Goal: Task Accomplishment & Management: Use online tool/utility

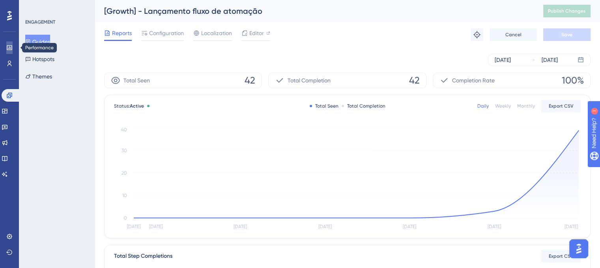
click at [0, 0] on icon at bounding box center [0, 0] width 0 height 0
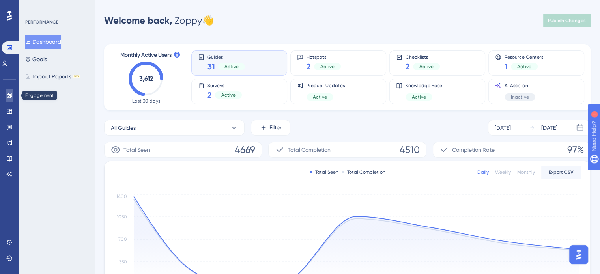
click at [13, 96] on link at bounding box center [9, 95] width 6 height 13
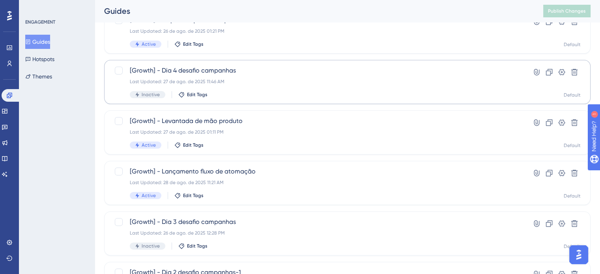
scroll to position [197, 0]
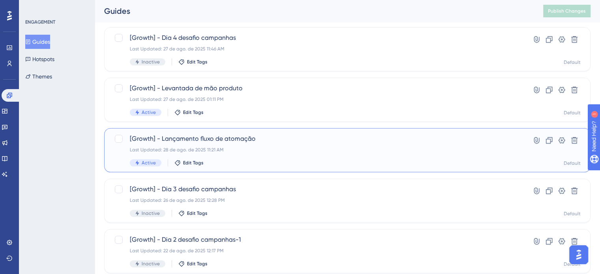
click at [271, 156] on div "[Growth] - Lançamento fluxo de atomação Last Updated: 28 de ago. de 2025 11:21 …" at bounding box center [316, 150] width 372 height 32
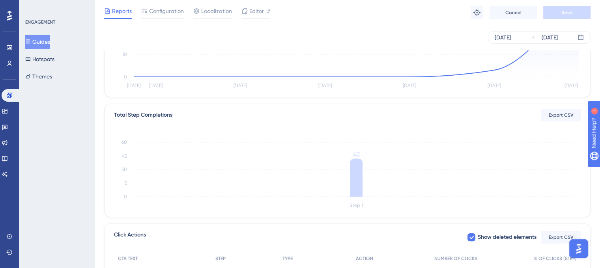
scroll to position [140, 0]
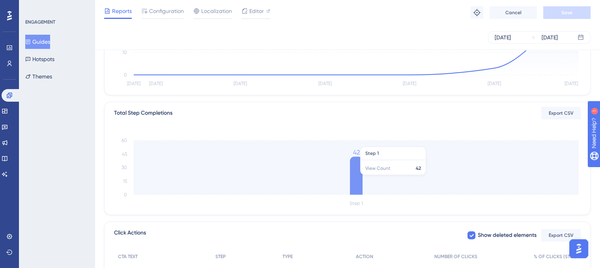
click at [360, 179] on icon at bounding box center [356, 176] width 13 height 38
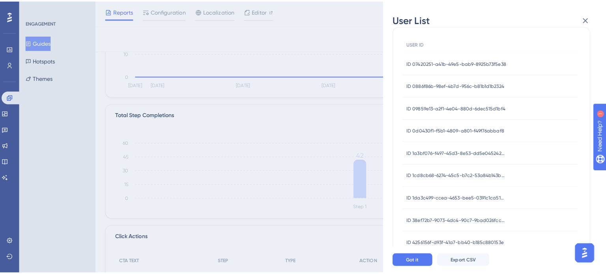
scroll to position [0, 0]
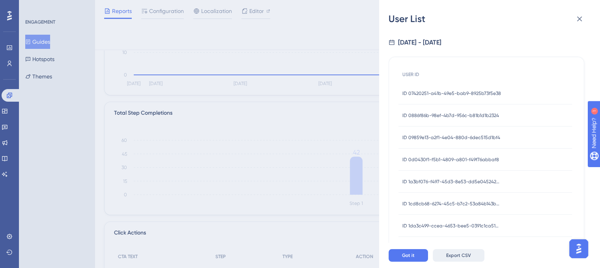
click at [458, 258] on button "Export CSV" at bounding box center [459, 255] width 52 height 13
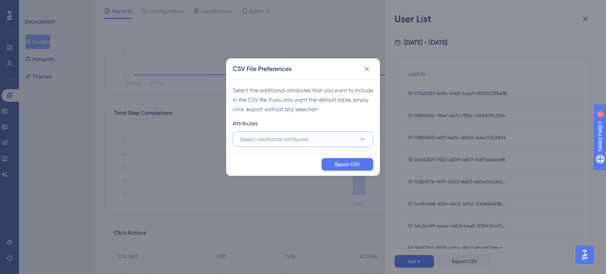
click at [320, 140] on button "Select additional attributes" at bounding box center [303, 139] width 141 height 16
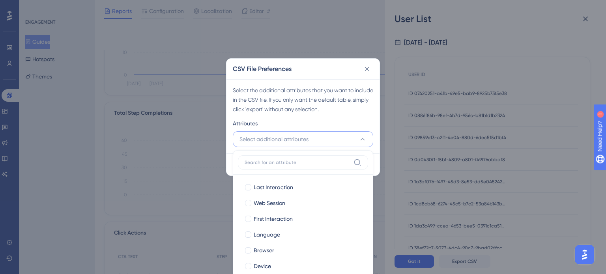
scroll to position [180, 0]
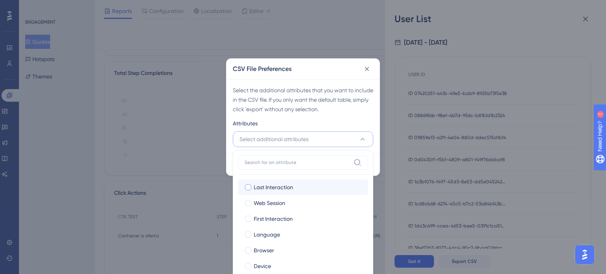
click at [248, 187] on div at bounding box center [248, 187] width 6 height 6
checkbox input "true"
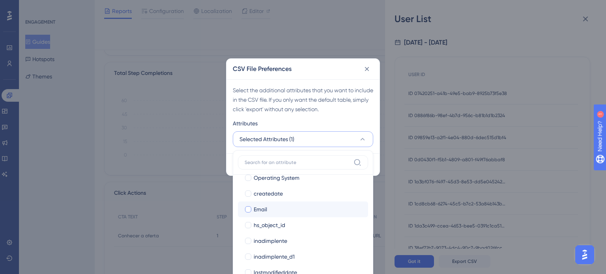
scroll to position [105, 0]
click at [248, 207] on div at bounding box center [248, 208] width 6 height 6
checkbox input "true"
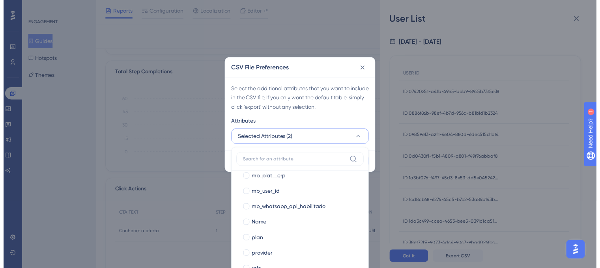
scroll to position [317, 0]
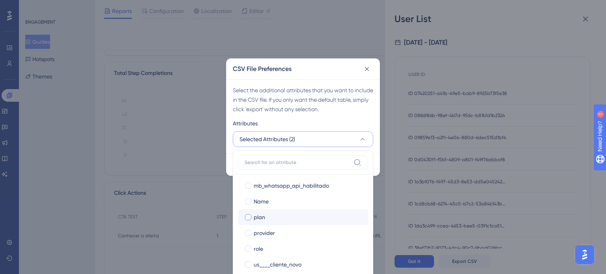
click at [249, 218] on div at bounding box center [248, 217] width 6 height 6
checkbox input "true"
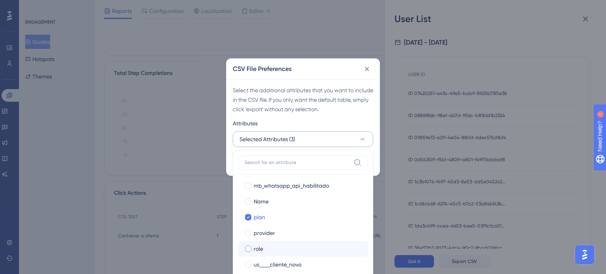
click at [249, 249] on div at bounding box center [248, 249] width 6 height 6
checkbox input "true"
click at [320, 84] on div "Select the additional attributes that you want to include in the CSV file. If y…" at bounding box center [303, 116] width 153 height 74
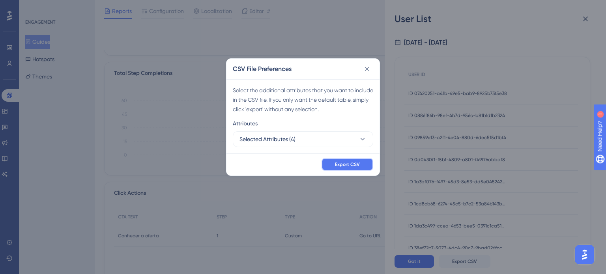
click at [349, 162] on span "Export CSV" at bounding box center [347, 164] width 25 height 6
